Goal: Find specific page/section: Find specific page/section

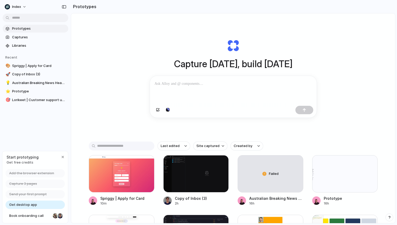
click at [178, 91] on div at bounding box center [233, 90] width 167 height 28
click at [193, 173] on div at bounding box center [196, 173] width 66 height 37
